Goal: Navigation & Orientation: Go to known website

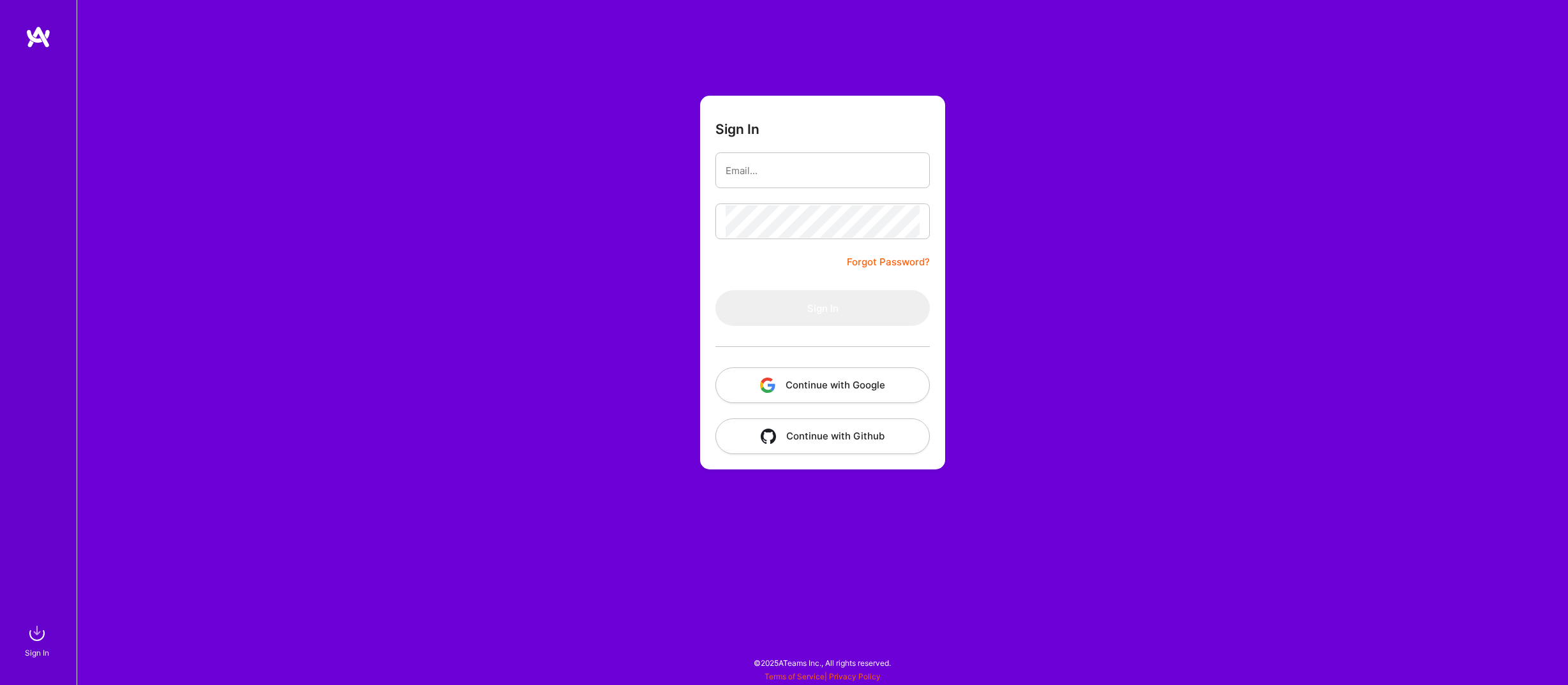
click at [789, 382] on button "Continue with Google" at bounding box center [822, 385] width 214 height 36
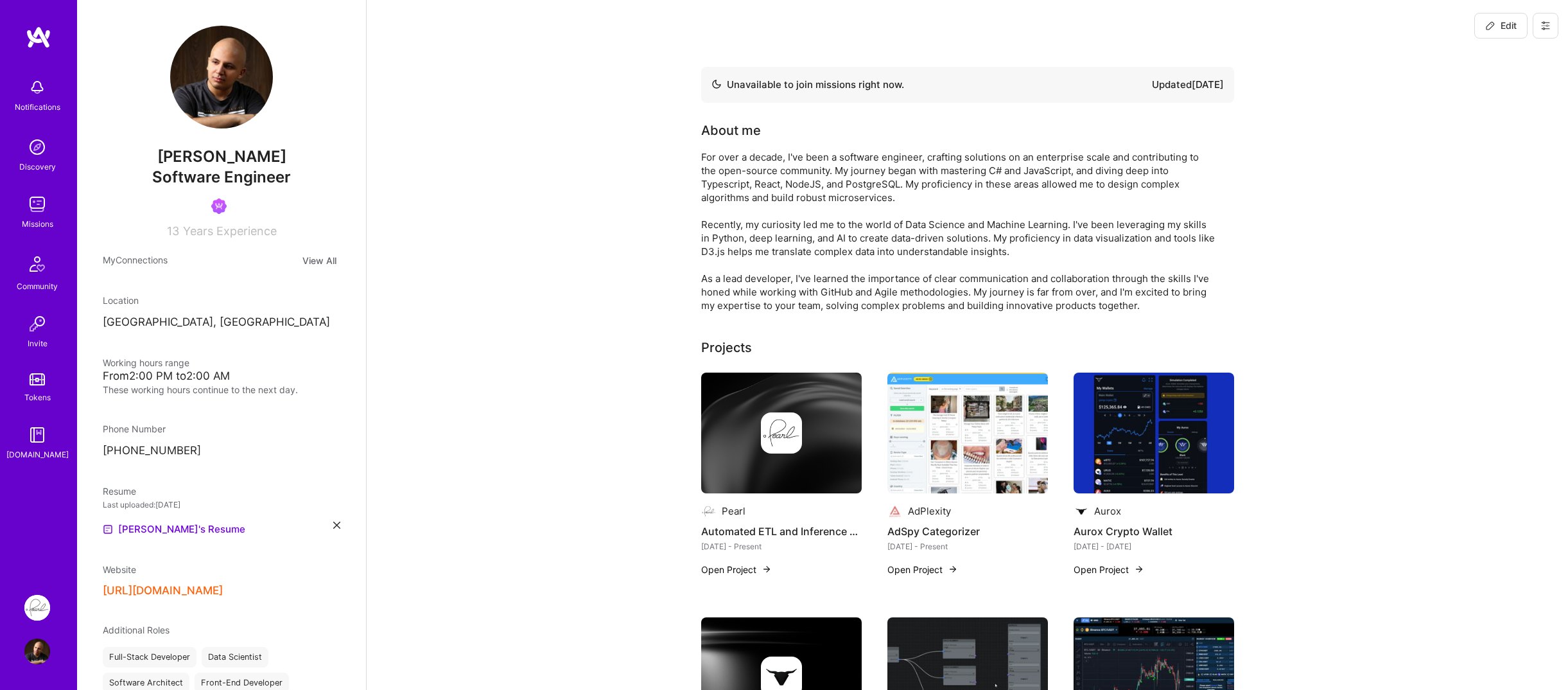
click at [56, 534] on div "Notifications Discovery Missions Community Invite Tokens A.Guide" at bounding box center [38, 302] width 77 height 551
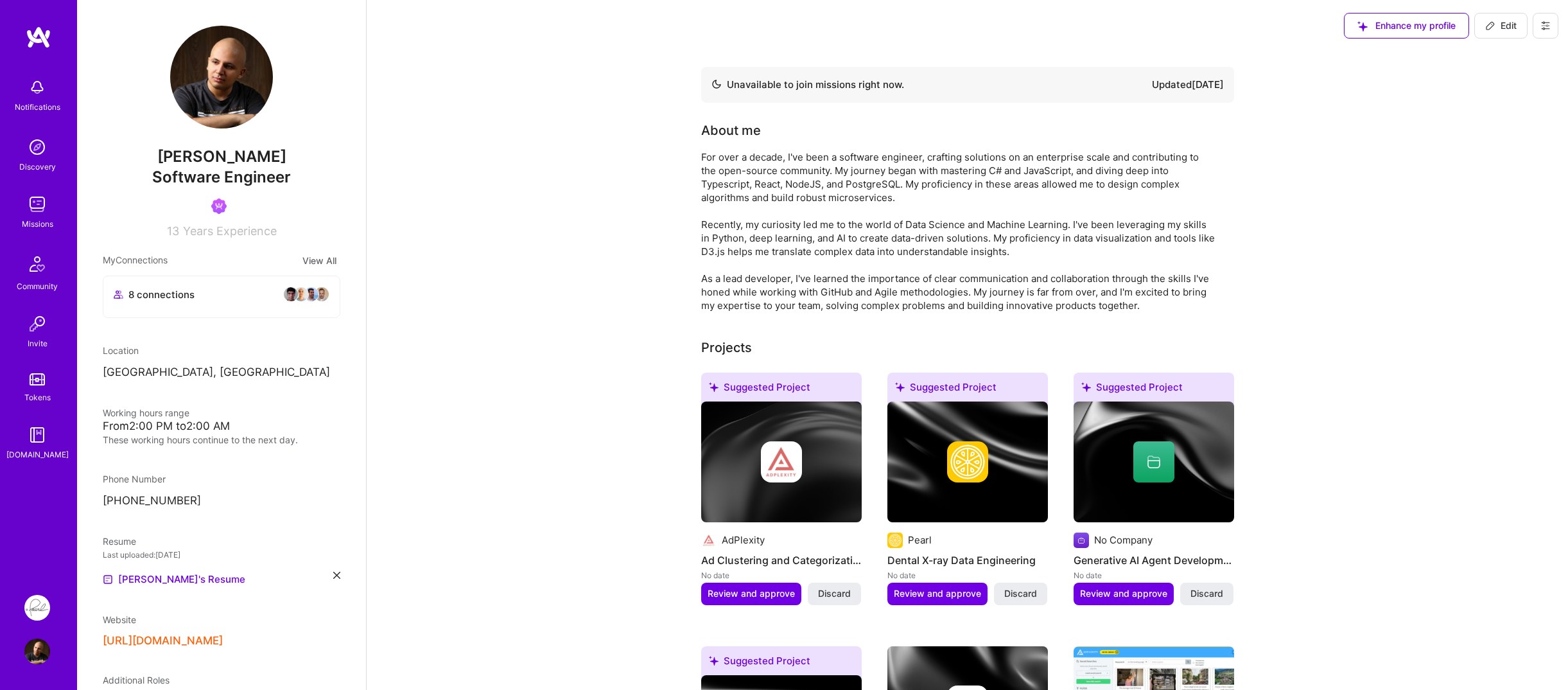
click at [44, 511] on div "Notifications Discovery Missions Community Invite Tokens A.Guide" at bounding box center [38, 302] width 77 height 551
